Goal: Obtain resource: Obtain resource

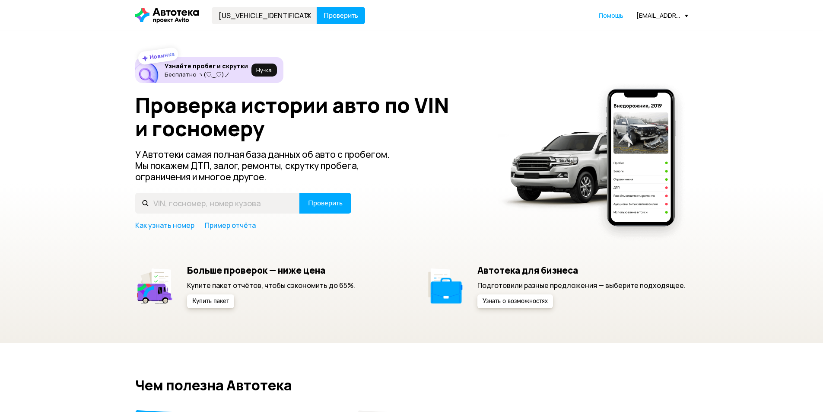
type input "[US_VEHICLE_IDENTIFICATION_NUMBER]"
click at [317, 7] on button "Проверить" at bounding box center [341, 15] width 48 height 17
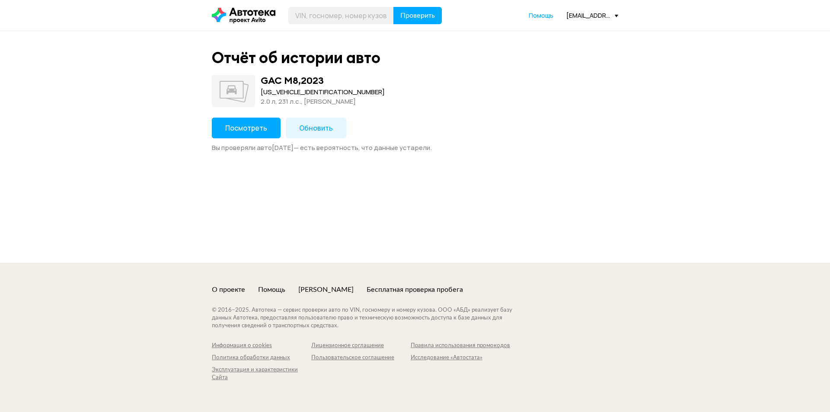
click at [249, 125] on span "Посмотреть" at bounding box center [246, 128] width 42 height 10
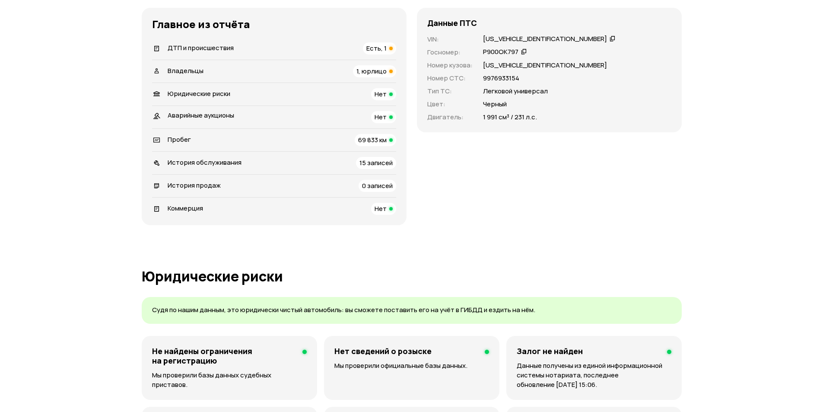
scroll to position [130, 0]
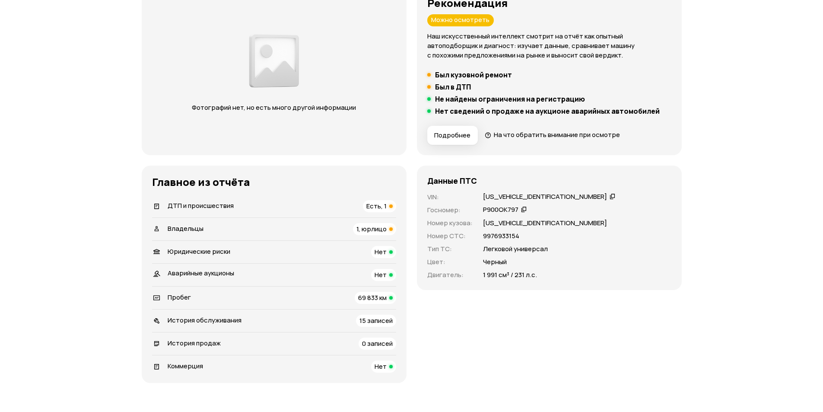
click at [605, 326] on div "Данные ПТС VIN : [US_VEHICLE_IDENTIFICATION_NUMBER]   Госномер : Р900ОК797   Но…" at bounding box center [549, 273] width 265 height 217
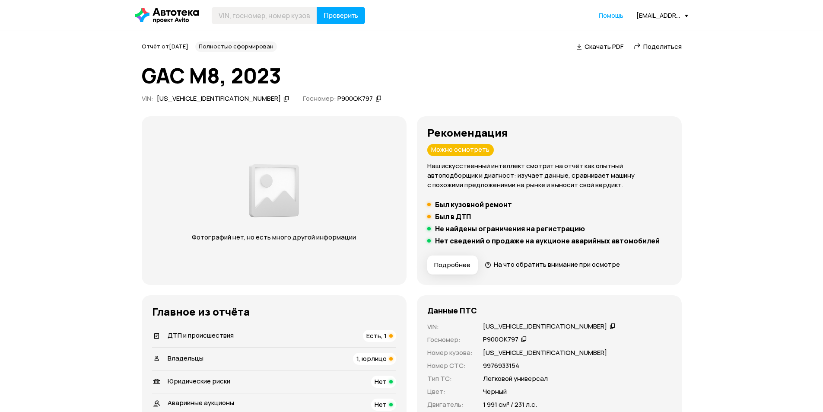
click at [197, 99] on div "[US_VEHICLE_IDENTIFICATION_NUMBER]" at bounding box center [219, 98] width 124 height 9
click at [247, 17] on input "text" at bounding box center [264, 15] width 105 height 17
paste input "[US_VEHICLE_IDENTIFICATION_NUMBER]"
type input "[US_VEHICLE_IDENTIFICATION_NUMBER]"
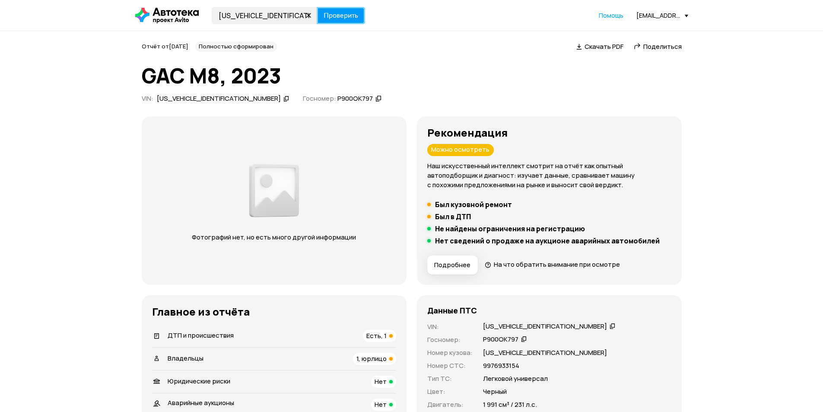
click at [340, 16] on span "Проверить" at bounding box center [341, 15] width 35 height 7
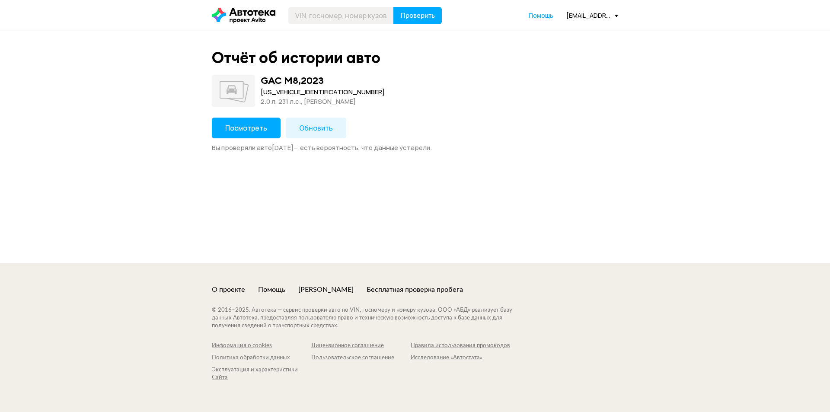
click at [308, 124] on span "Обновить" at bounding box center [316, 128] width 34 height 10
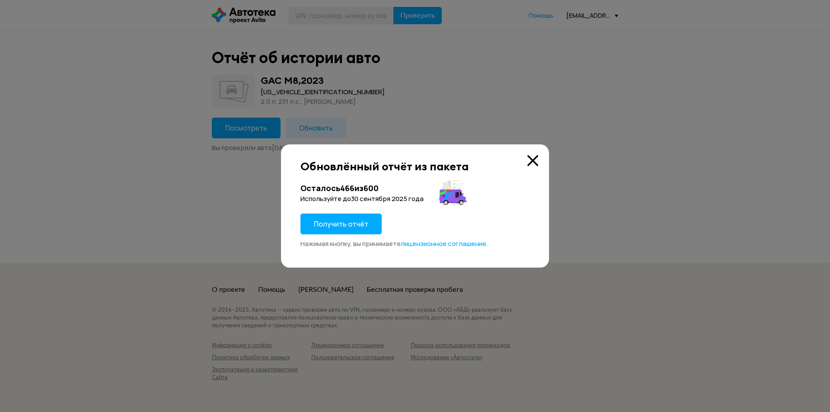
click at [357, 223] on span "Получить отчёт" at bounding box center [341, 224] width 54 height 10
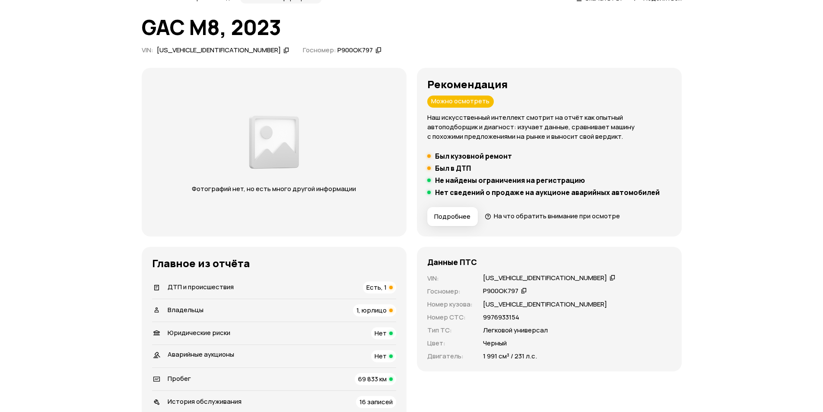
scroll to position [130, 0]
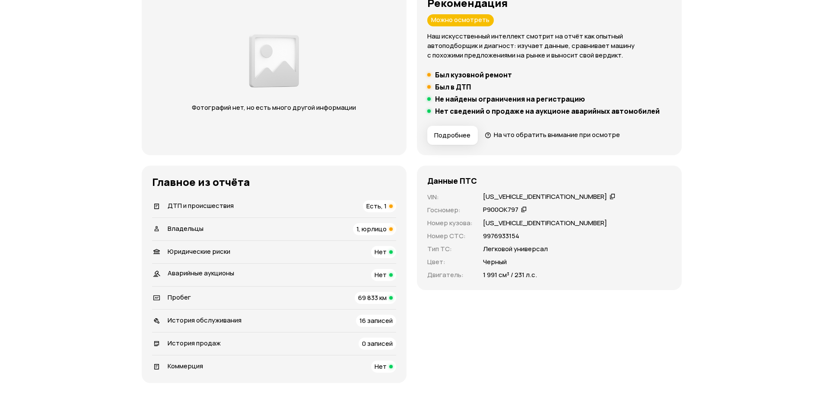
click at [383, 210] on span "Есть, 1" at bounding box center [376, 205] width 20 height 9
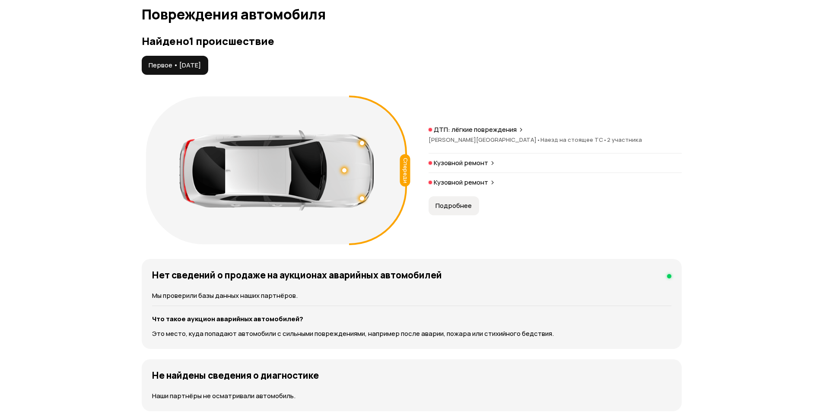
scroll to position [895, 0]
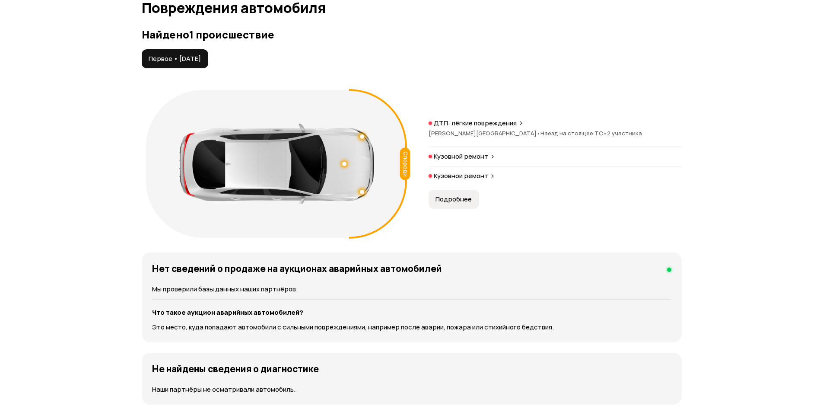
click at [507, 124] on p "ДТП: лёгкие повреждения" at bounding box center [475, 123] width 83 height 9
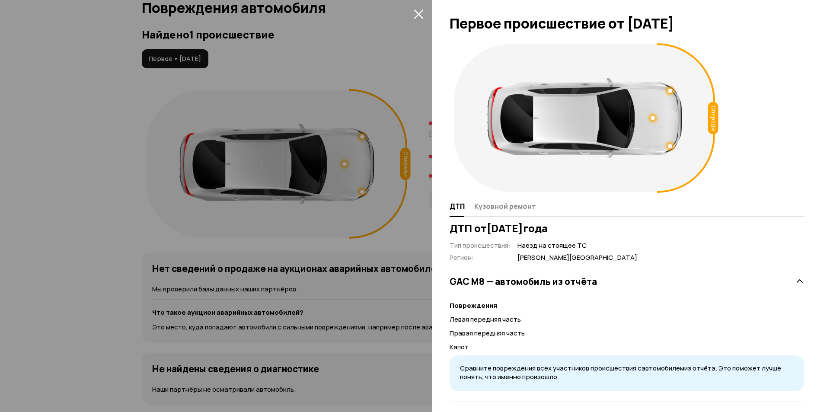
click at [507, 124] on div at bounding box center [584, 118] width 194 height 80
click at [425, 16] on div at bounding box center [415, 206] width 830 height 412
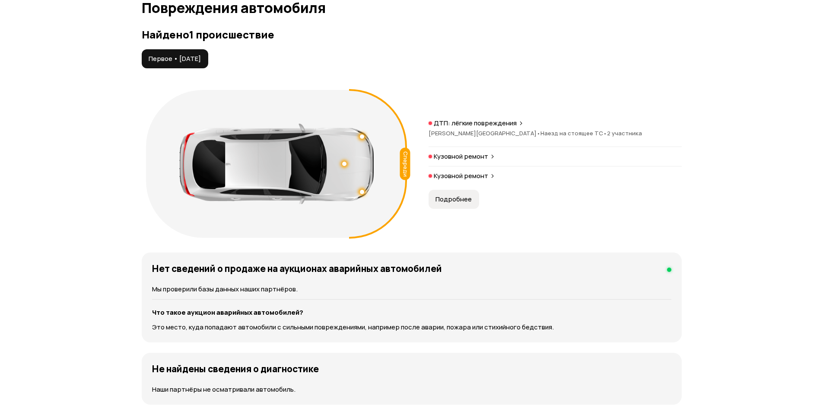
click at [477, 154] on p "Кузовной ремонт" at bounding box center [461, 156] width 54 height 9
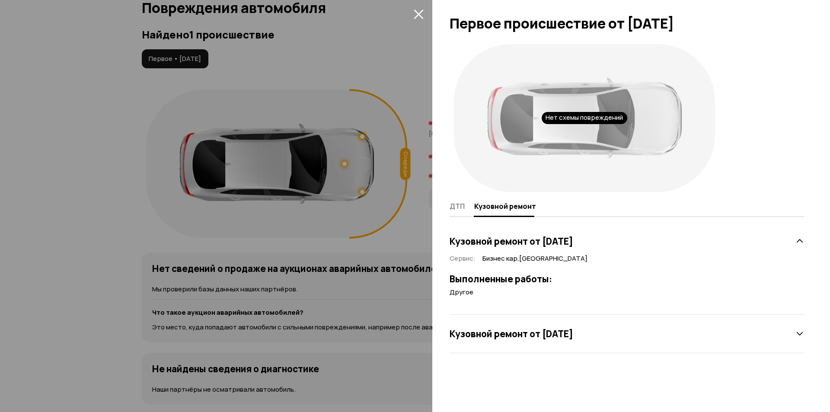
click at [417, 8] on button "закрыть" at bounding box center [418, 14] width 14 height 14
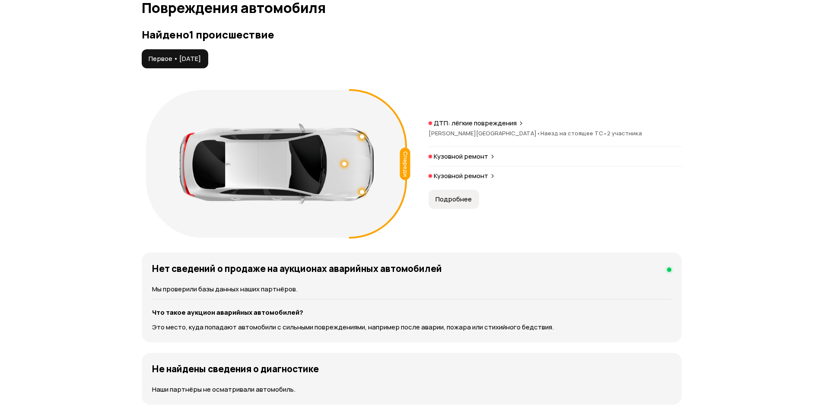
click at [467, 175] on p "Кузовной ремонт" at bounding box center [461, 176] width 54 height 9
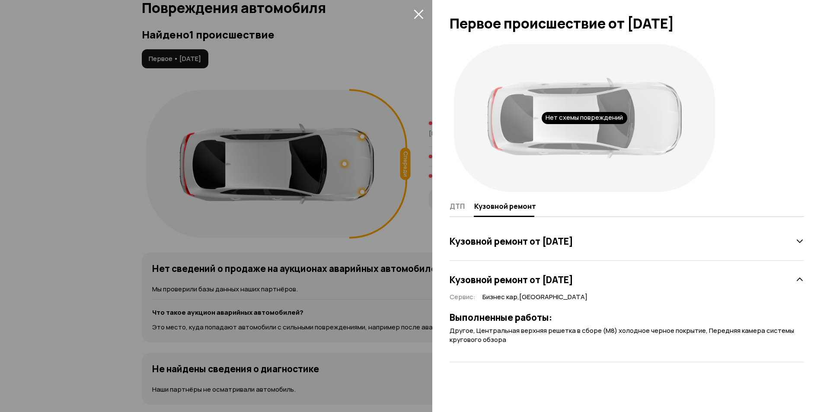
click at [415, 11] on icon "закрыть" at bounding box center [418, 15] width 10 height 10
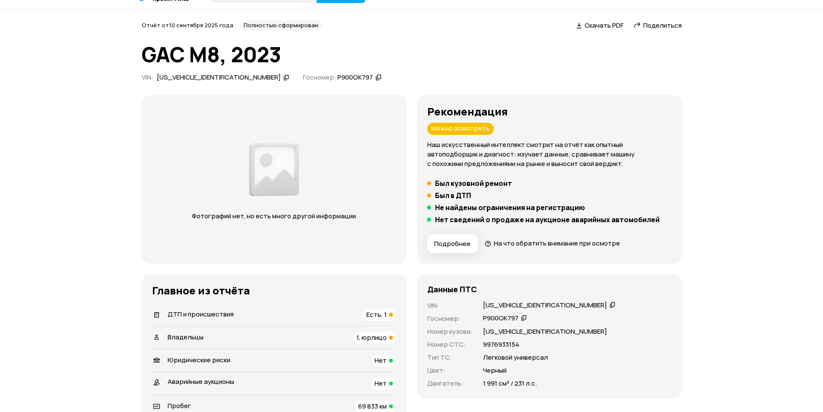
scroll to position [0, 0]
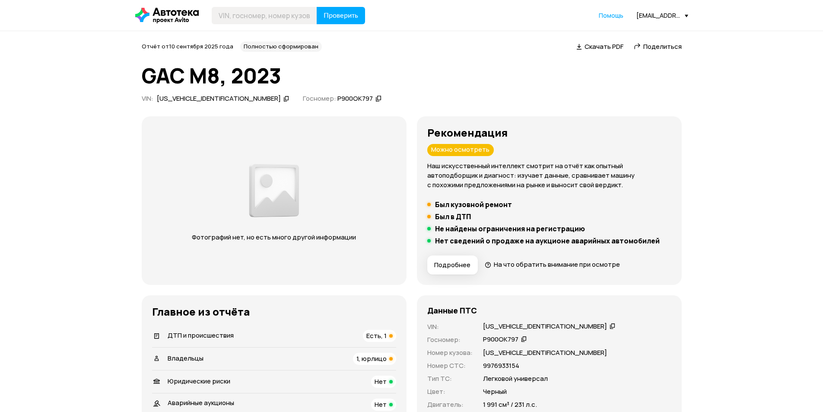
click at [386, 361] on span "1, юрлицо" at bounding box center [371, 358] width 30 height 9
click at [598, 49] on span "Скачать PDF" at bounding box center [604, 46] width 39 height 9
